Goal: Navigation & Orientation: Find specific page/section

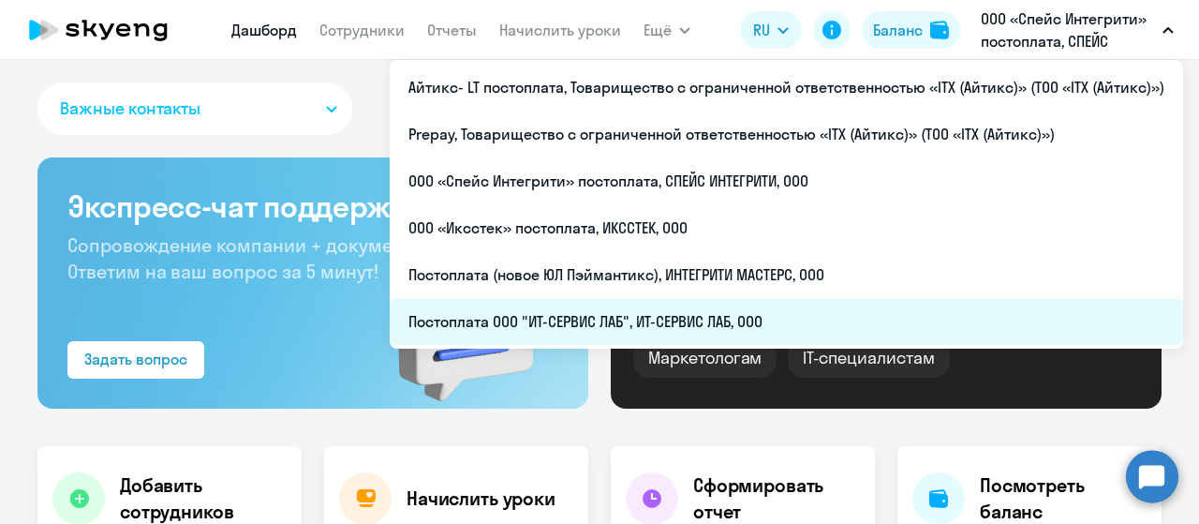
click at [736, 326] on li "Постоплата ООО "ИТ-СЕРВИС ЛАБ", ИТ-СЕРВИС ЛАБ, ООО" at bounding box center [787, 321] width 794 height 47
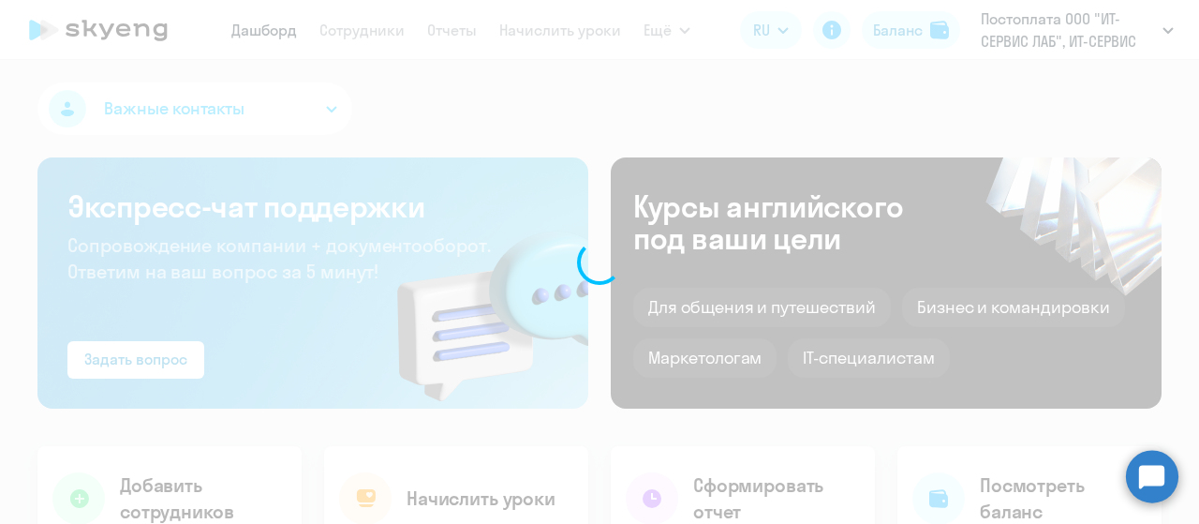
select select "30"
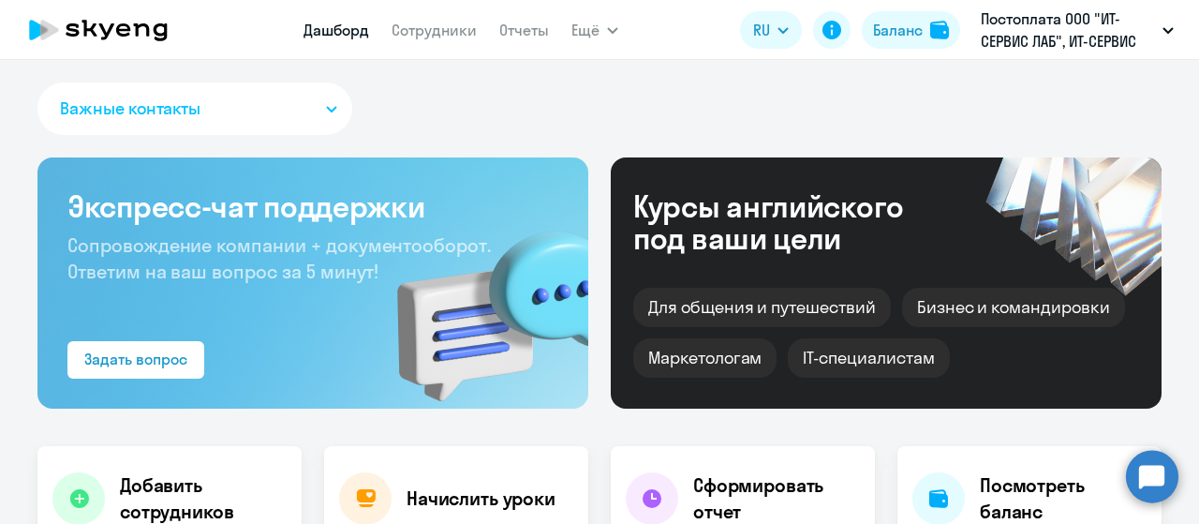
select select "30"
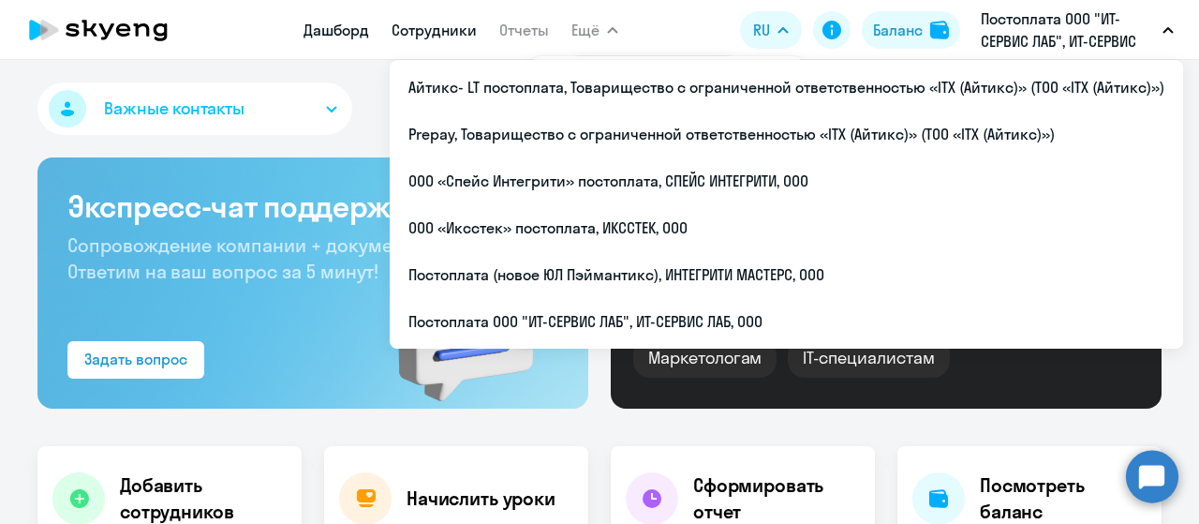
click at [468, 27] on link "Сотрудники" at bounding box center [434, 30] width 85 height 19
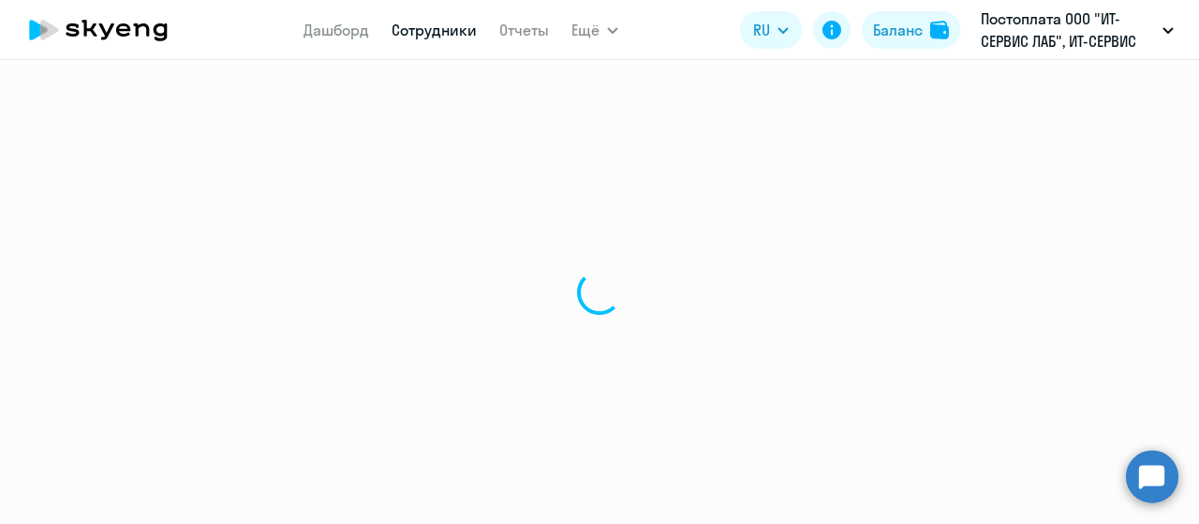
select select "30"
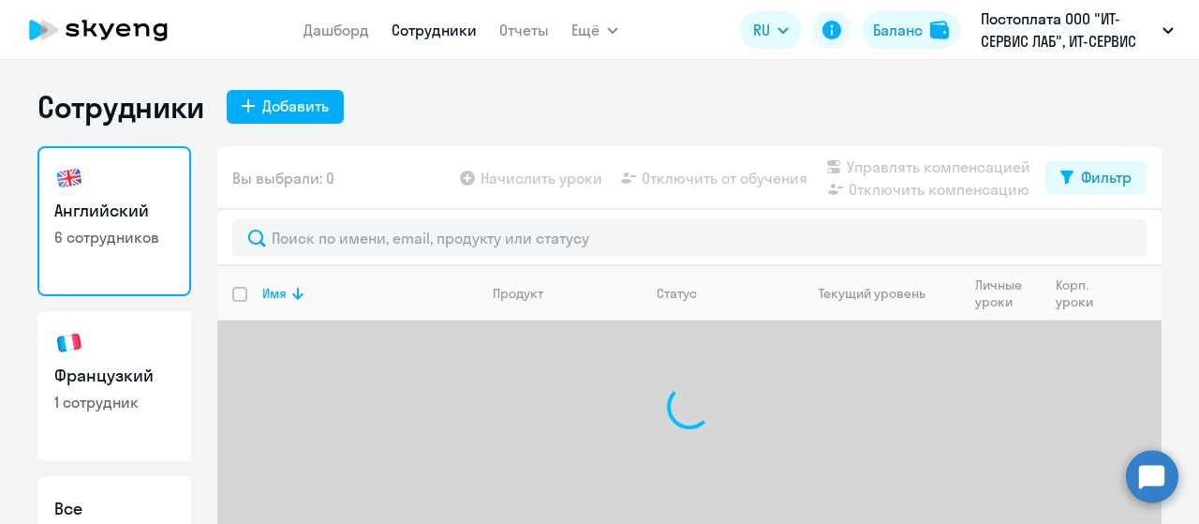
click at [117, 359] on link "Французкий 1 сотрудник" at bounding box center [114, 386] width 154 height 150
select select "30"
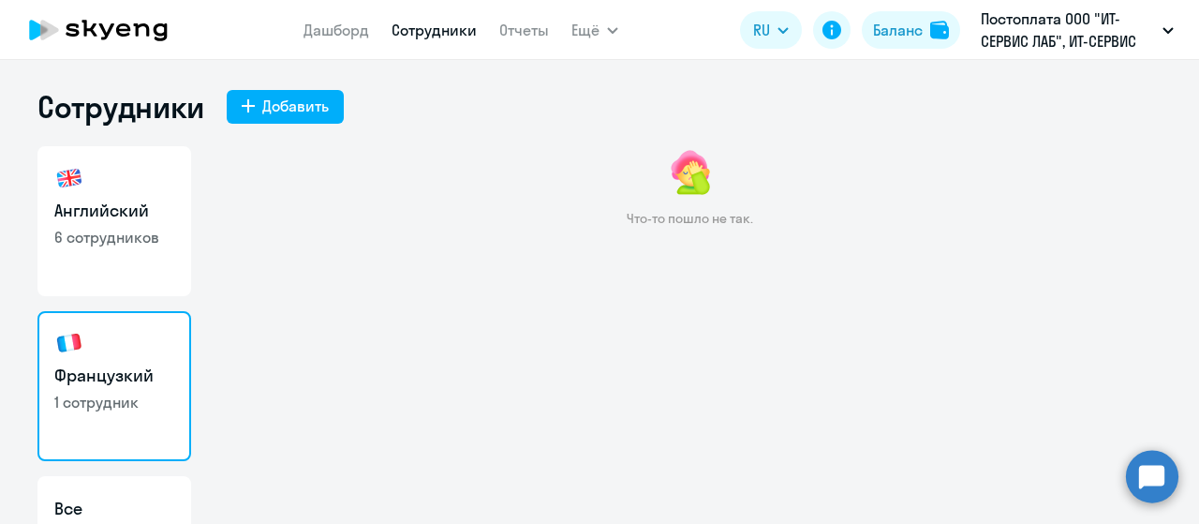
click at [93, 226] on link "Английский 6 сотрудников" at bounding box center [114, 221] width 154 height 150
select select "30"
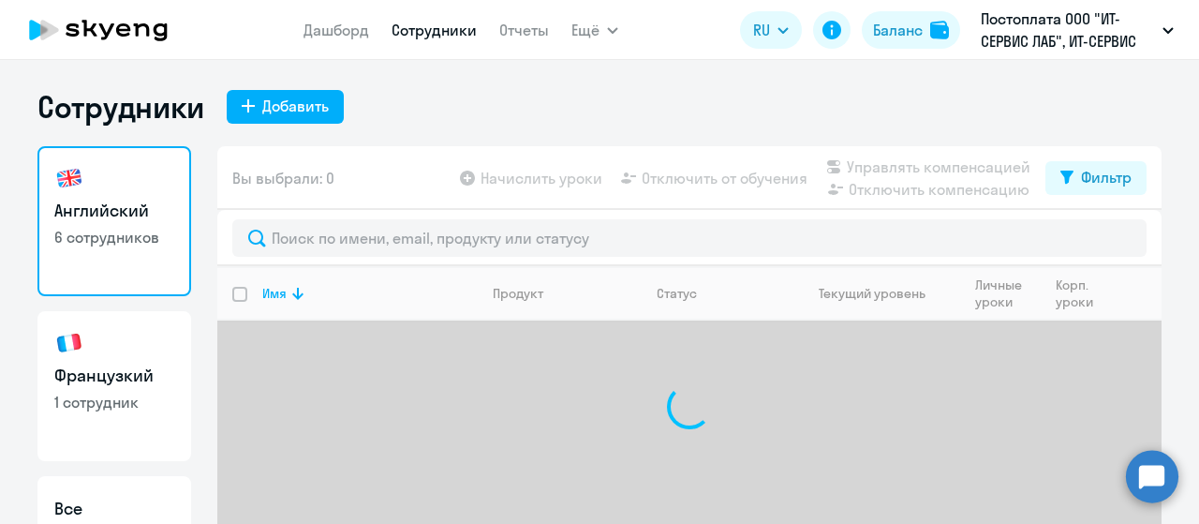
click at [118, 368] on h3 "Французкий" at bounding box center [114, 376] width 120 height 24
select select "30"
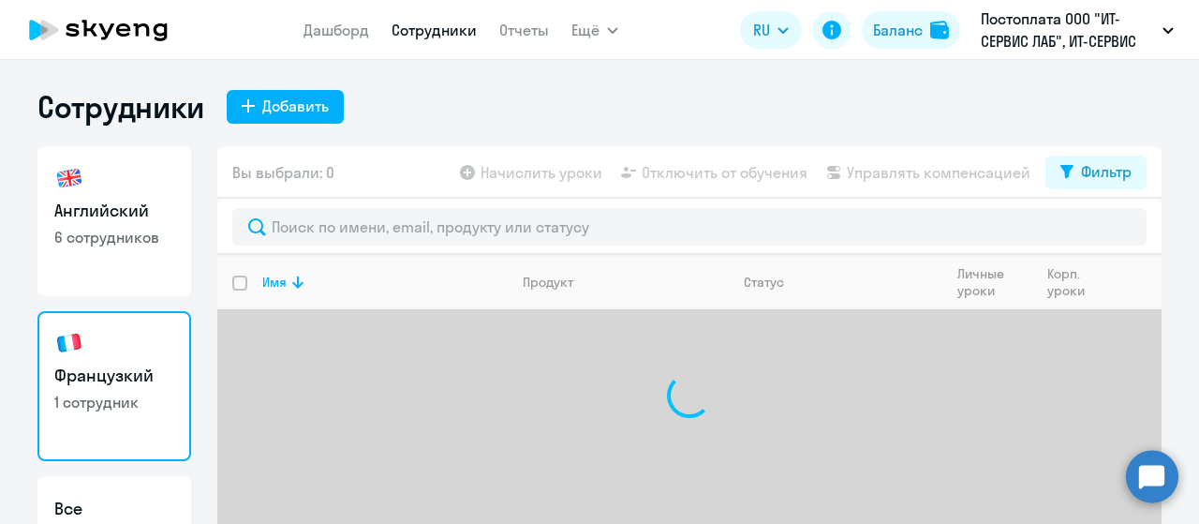
scroll to position [64, 0]
select select "30"
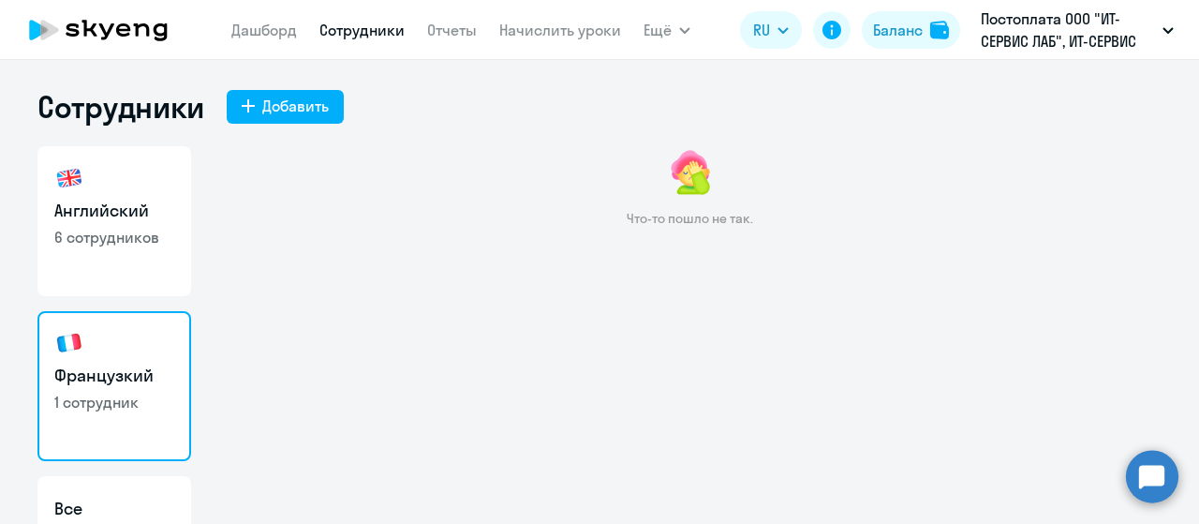
click at [122, 360] on link "Французкий 1 сотрудник" at bounding box center [114, 386] width 154 height 150
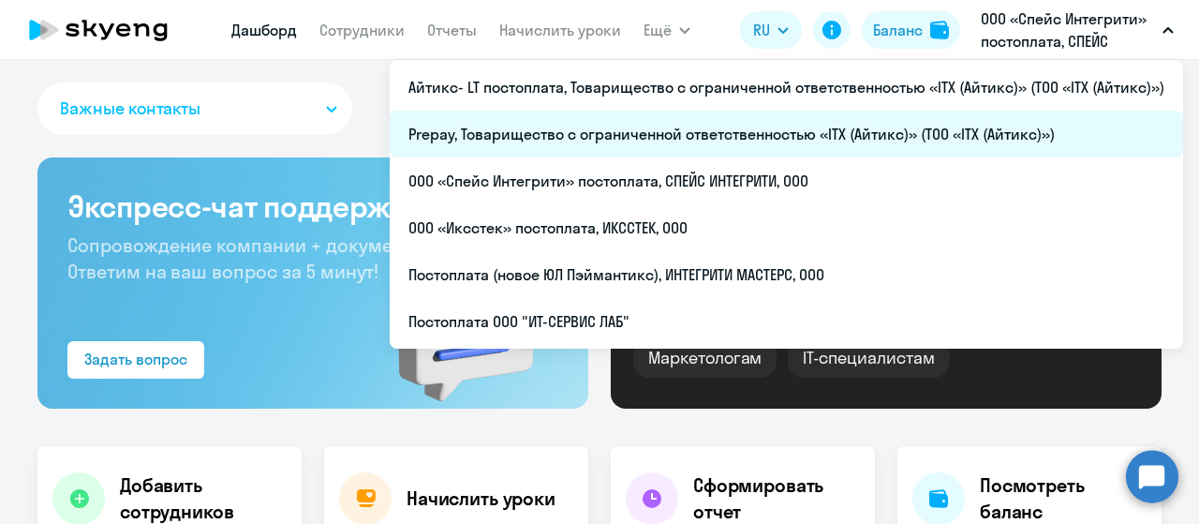
click at [776, 138] on li "Prepay, Товарищество с ограниченной ответственностью «ITX (Айтикс)» (ТОО «ITX (…" at bounding box center [787, 134] width 794 height 47
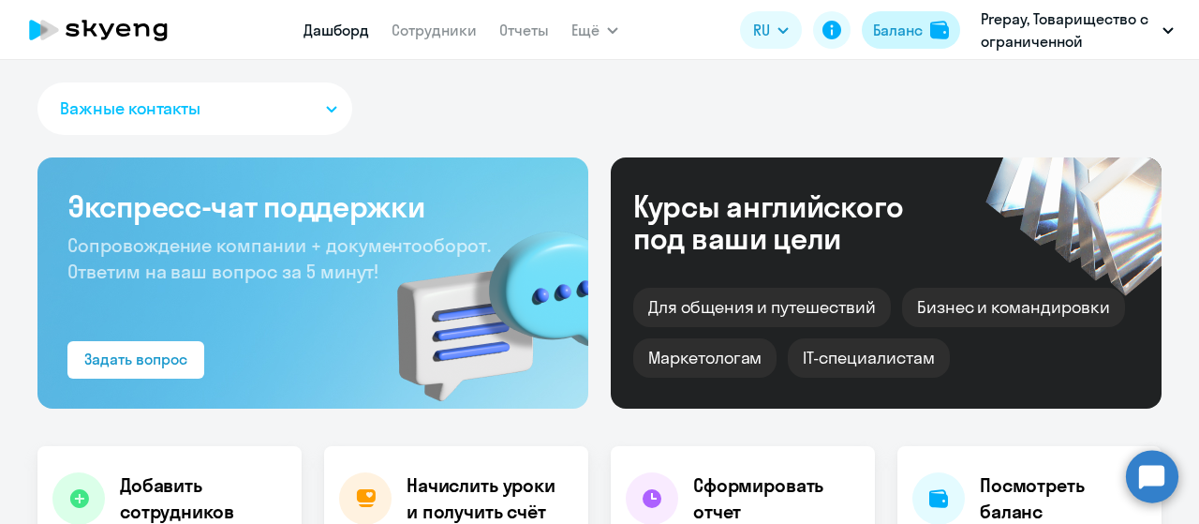
click at [900, 27] on div "Баланс" at bounding box center [898, 30] width 50 height 22
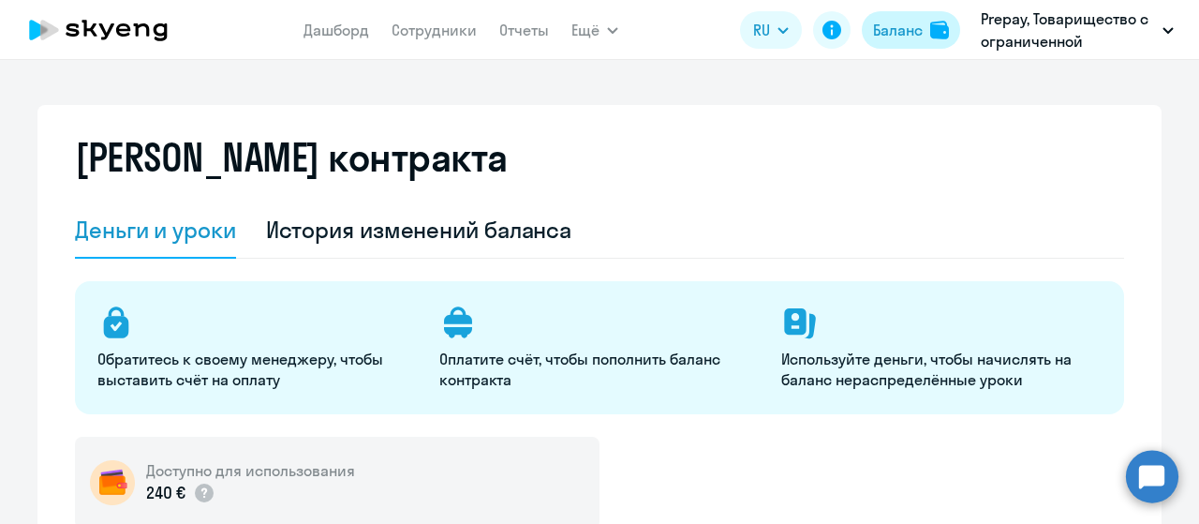
select select "english_adult_not_native_speaker"
